Goal: Task Accomplishment & Management: Check status

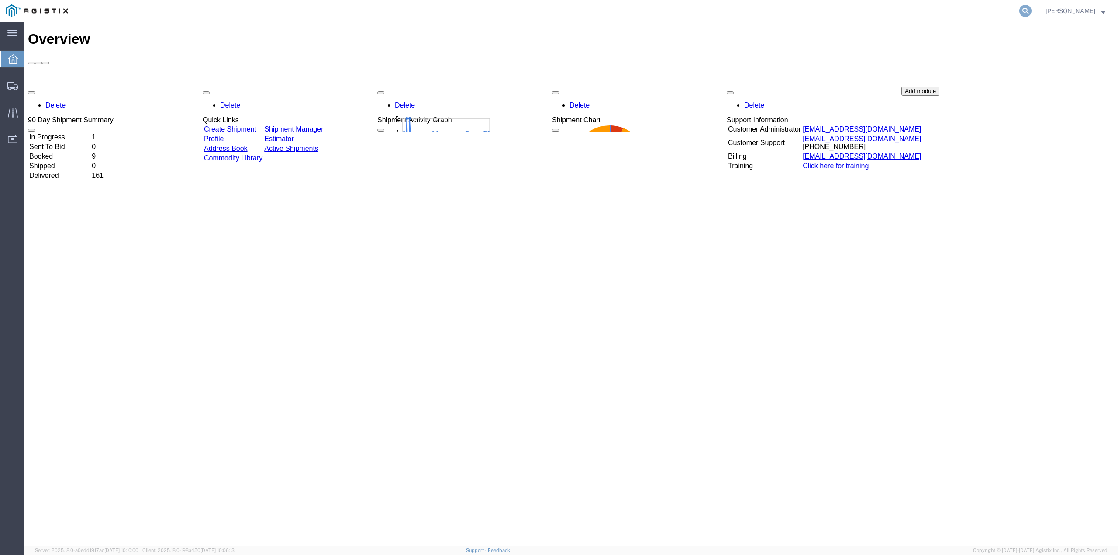
click at [1032, 9] on icon at bounding box center [1026, 11] width 12 height 12
paste input "56712584"
type input "56712584"
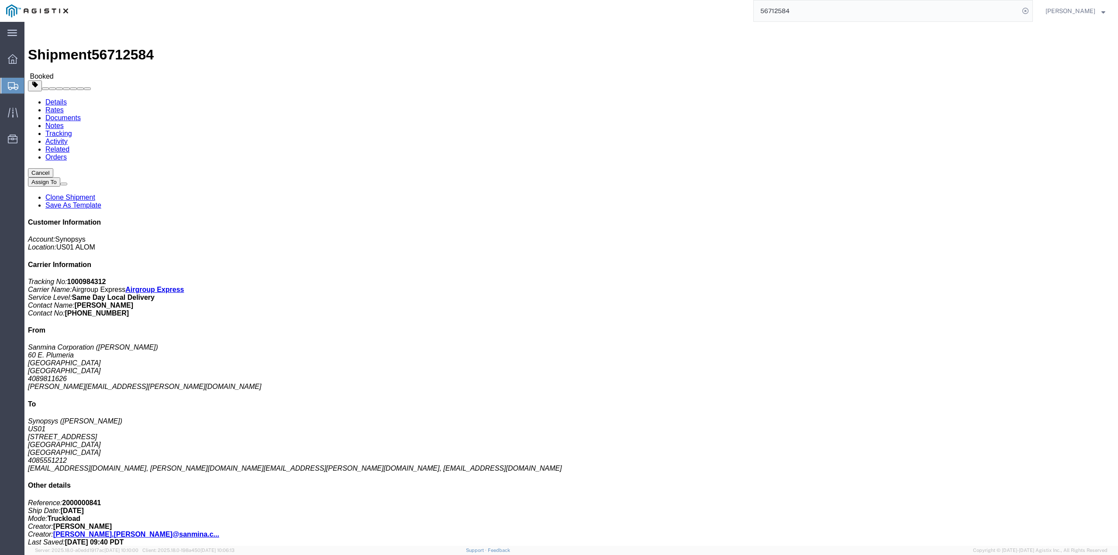
click link "Documents"
